Goal: Task Accomplishment & Management: Manage account settings

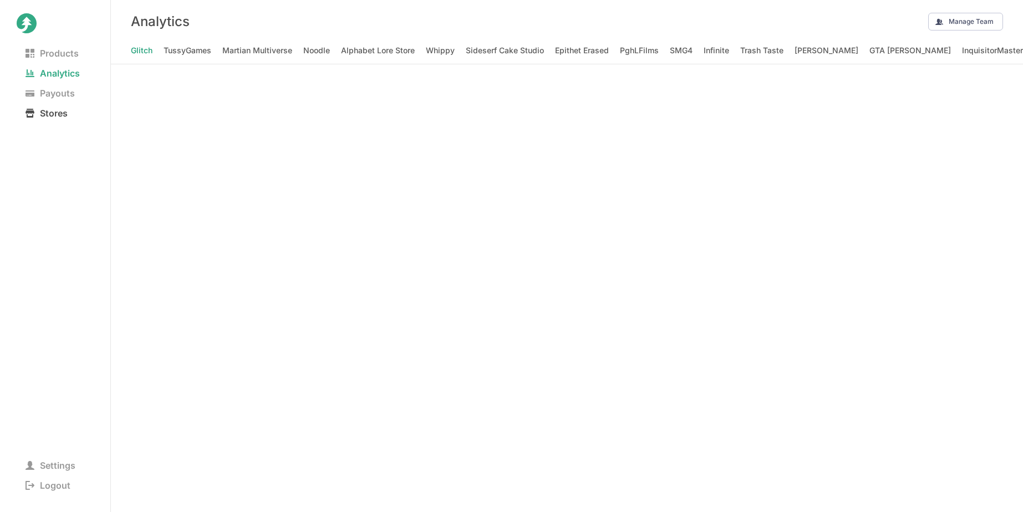
click at [57, 111] on span "Stores" at bounding box center [47, 113] width 60 height 16
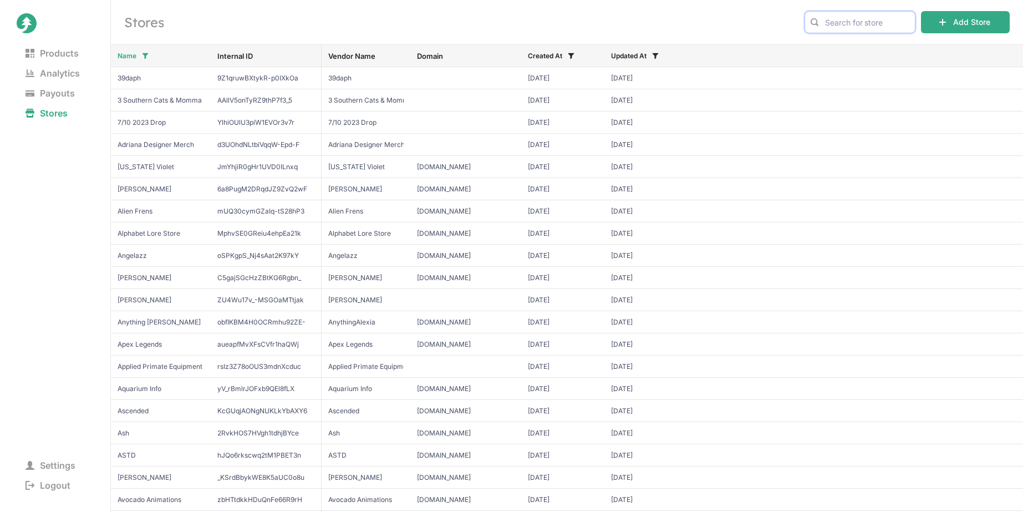
click at [867, 29] on input "text" at bounding box center [859, 22] width 111 height 22
type input "shiloh"
click at [870, 47] on span "Shiloh & Bros" at bounding box center [860, 45] width 92 height 11
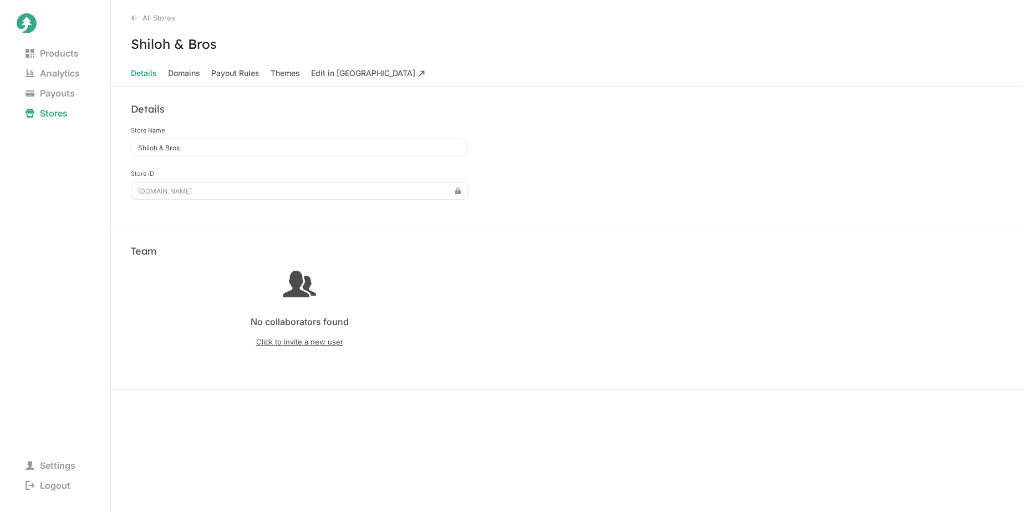
click at [312, 341] on span "Click to invite a new user" at bounding box center [299, 341] width 337 height 9
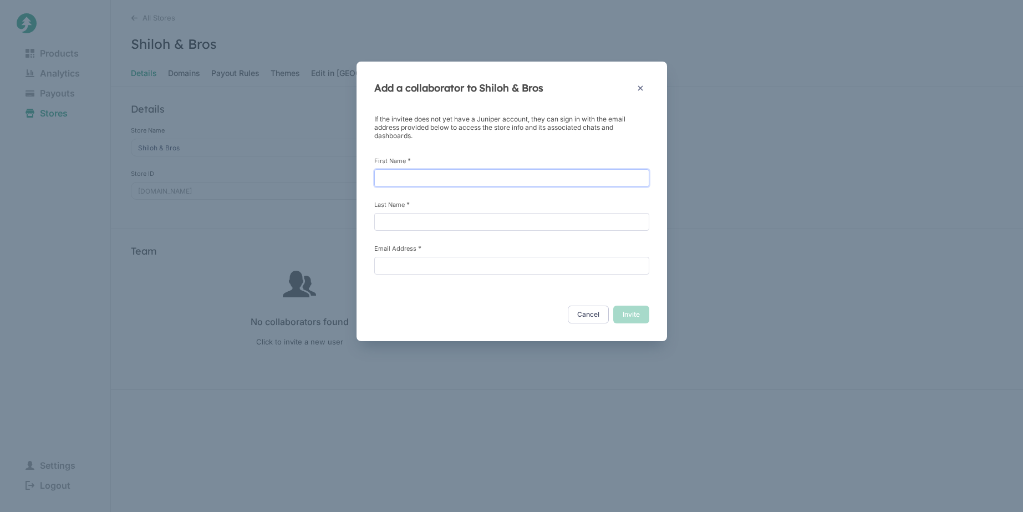
click at [463, 176] on input "First Name *" at bounding box center [511, 178] width 275 height 18
click at [463, 176] on input "Mart" at bounding box center [511, 178] width 275 height 18
type input "Mary"
type input "Nelson"
paste input "shilohandbrosbusiness@gmail.com"
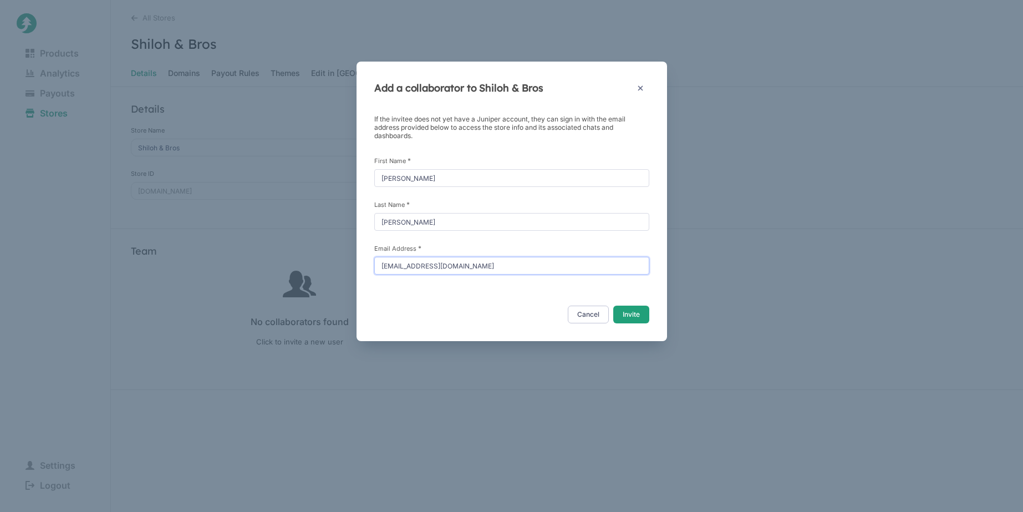
type input "shilohandbrosbusiness@gmail.com"
click at [638, 315] on button "Invite" at bounding box center [631, 314] width 36 height 18
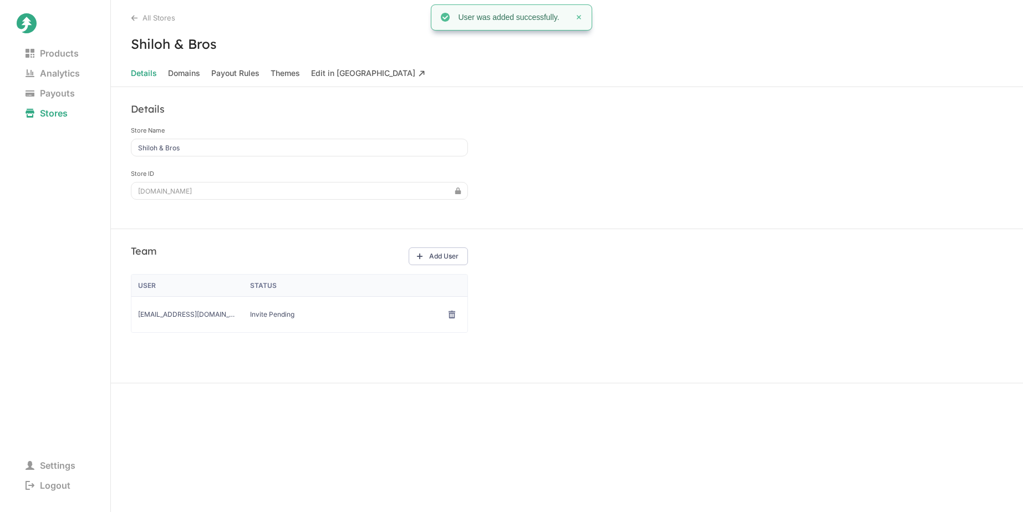
click at [746, 57] on div "All Stores Shiloh & Bros Details Domains Payout Rules Themes Edit in Taiga" at bounding box center [567, 43] width 912 height 87
